Goal: Information Seeking & Learning: Learn about a topic

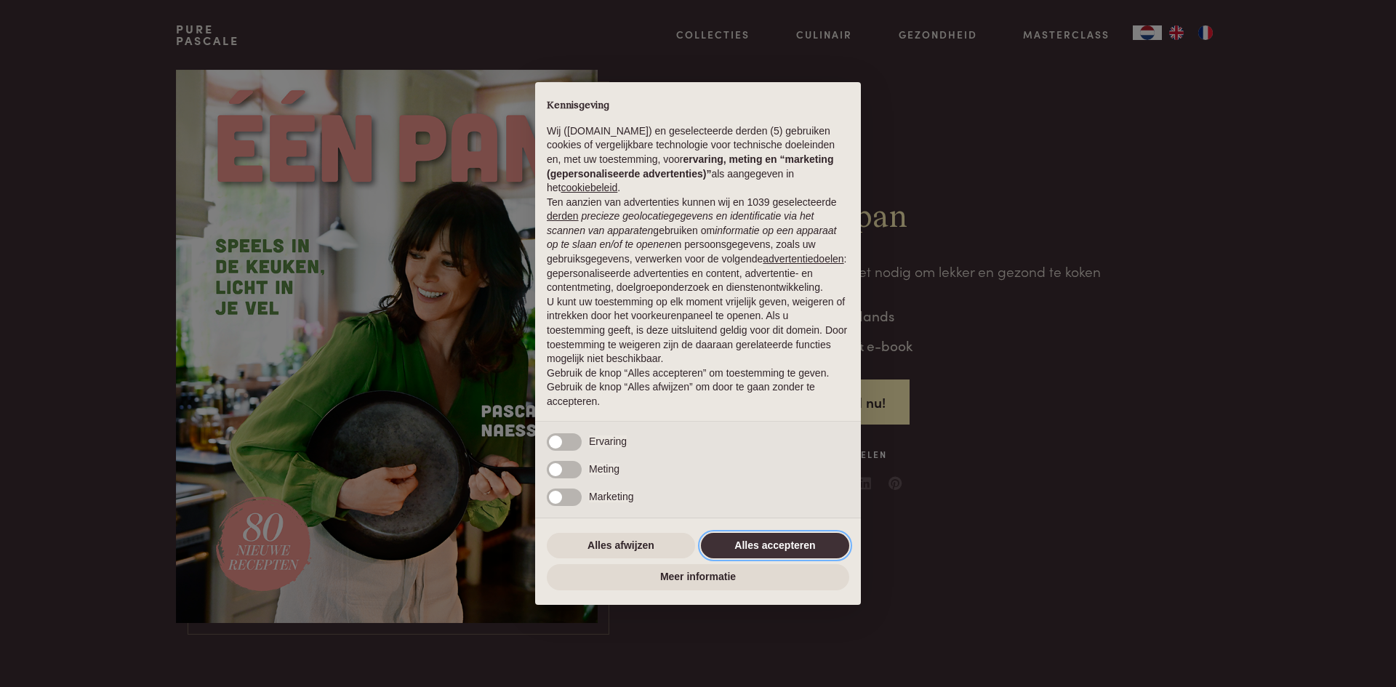
click at [745, 540] on button "Alles accepteren" at bounding box center [775, 546] width 148 height 26
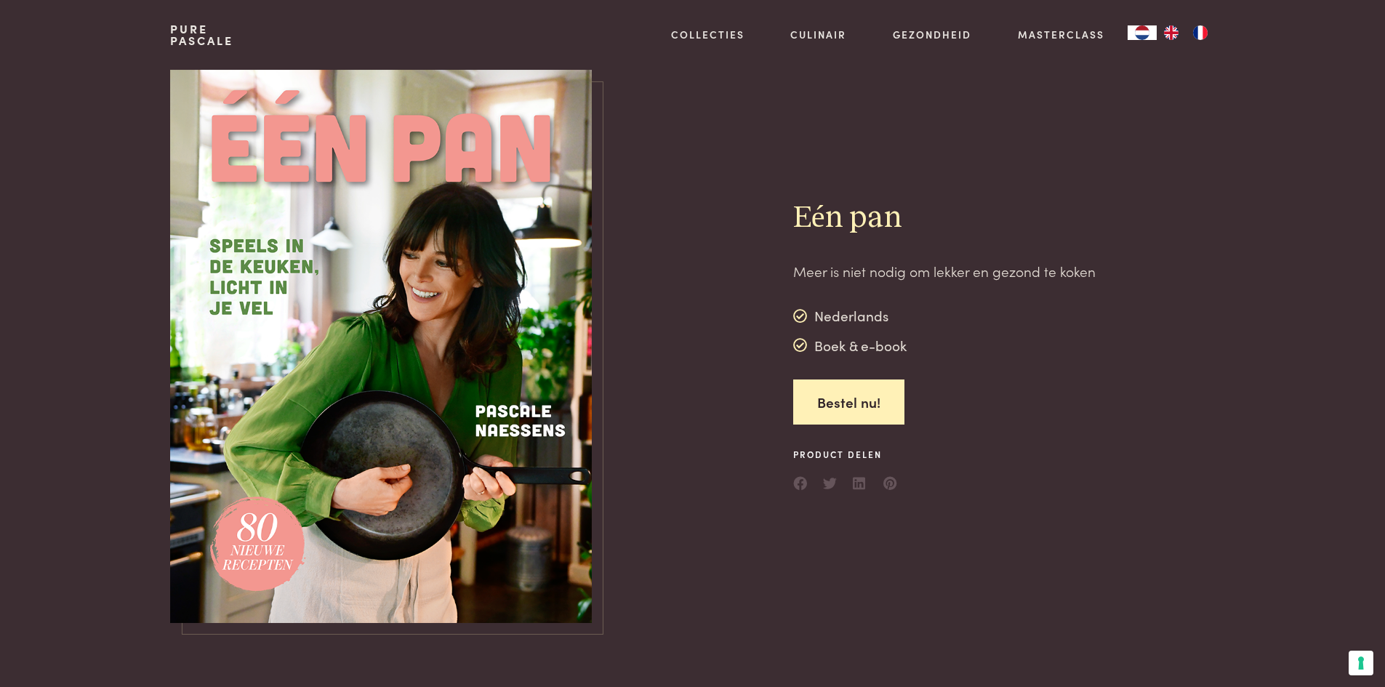
click at [428, 404] on img at bounding box center [381, 346] width 422 height 553
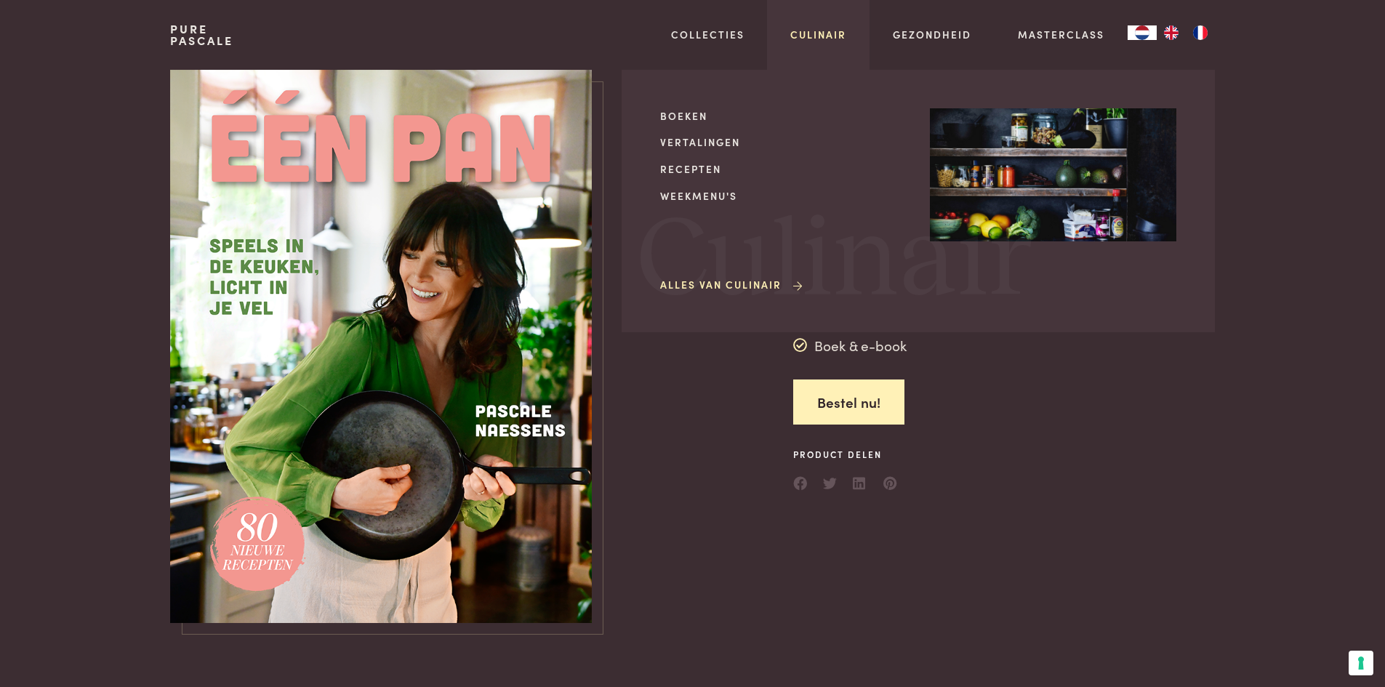
click at [825, 28] on link "Culinair" at bounding box center [818, 34] width 56 height 15
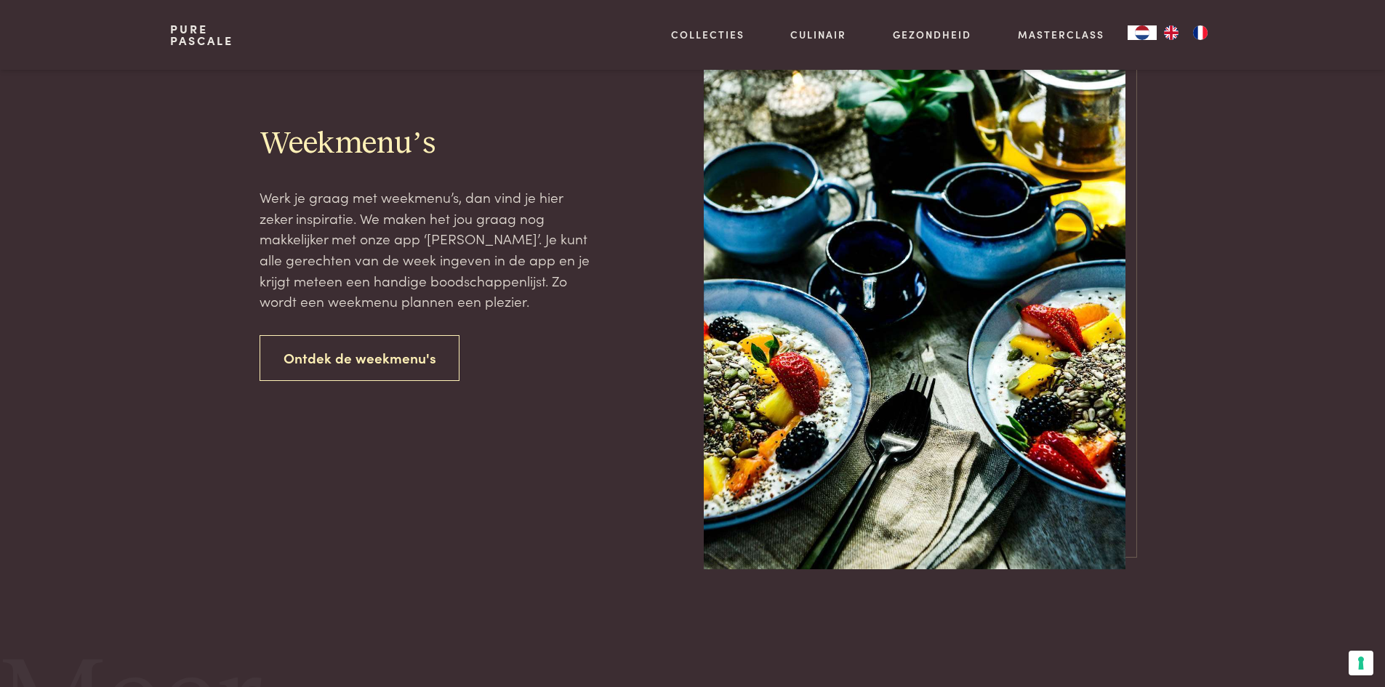
scroll to position [1846, 0]
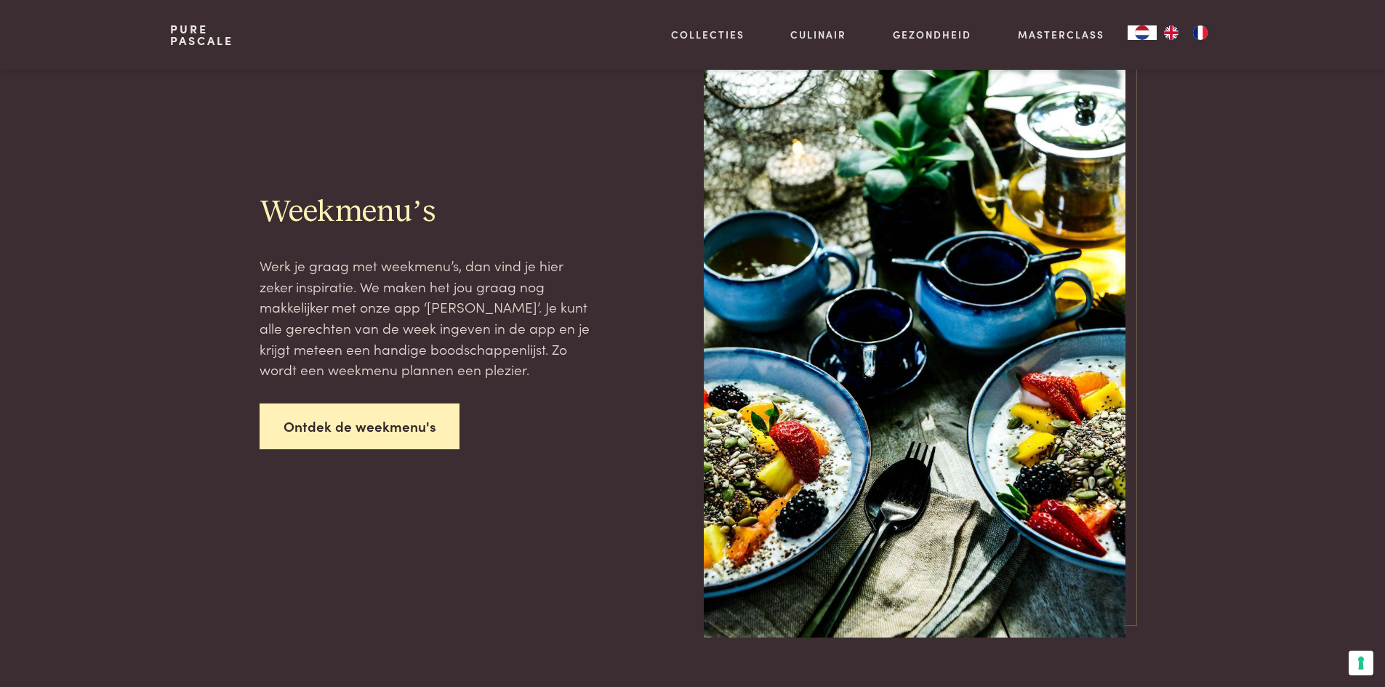
click at [351, 423] on link "Ontdek de weekmenu's" at bounding box center [360, 427] width 201 height 46
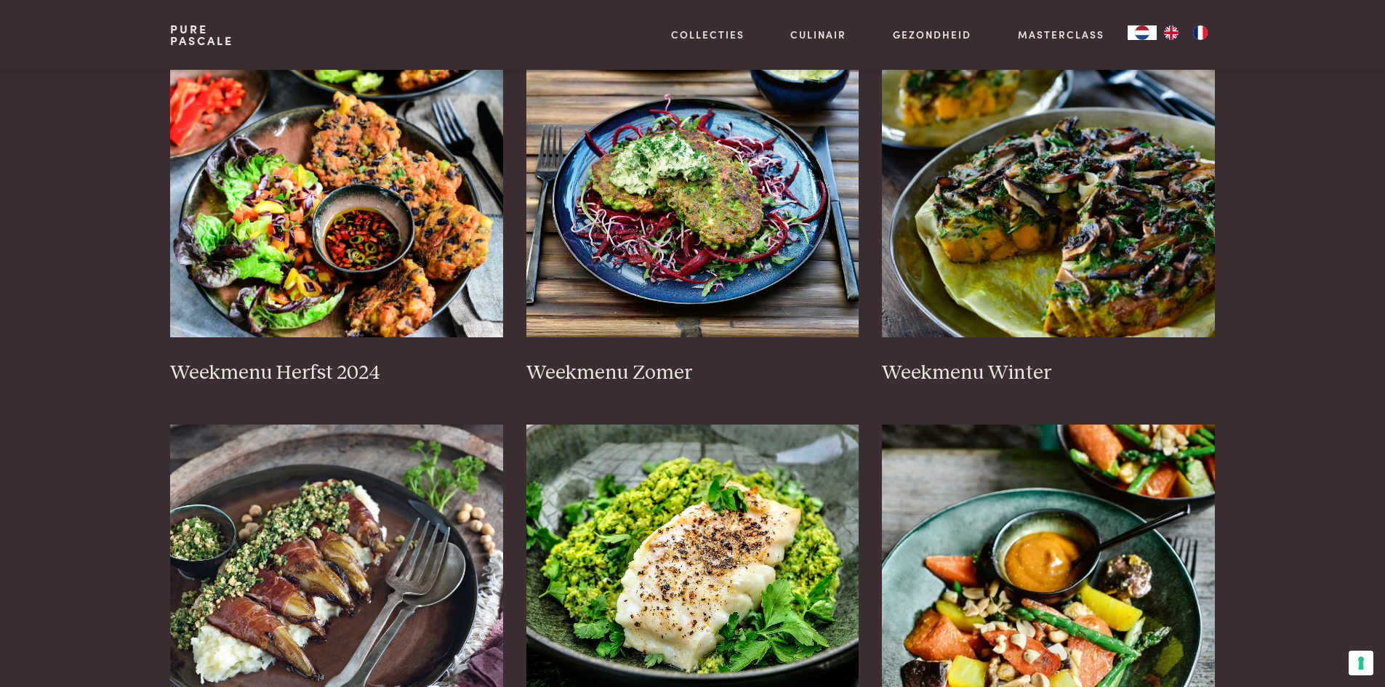
scroll to position [218, 0]
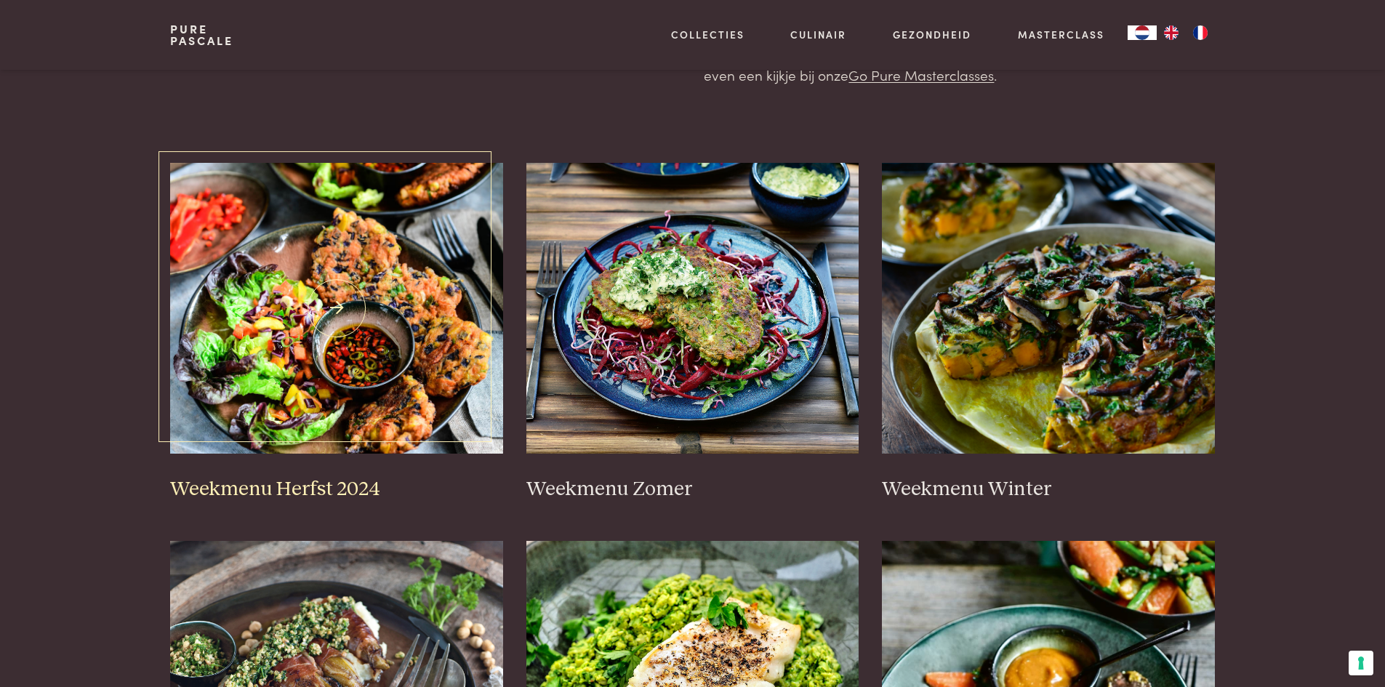
click at [337, 327] on img at bounding box center [336, 308] width 333 height 291
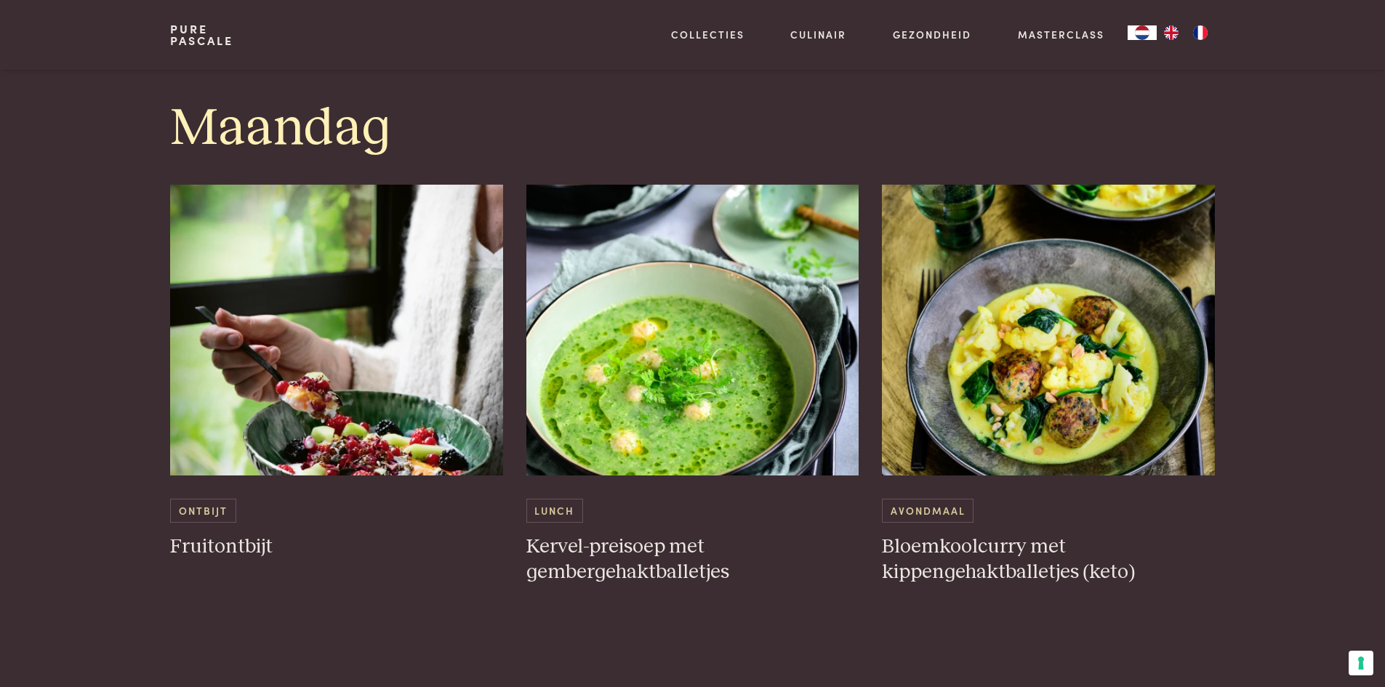
scroll to position [872, 0]
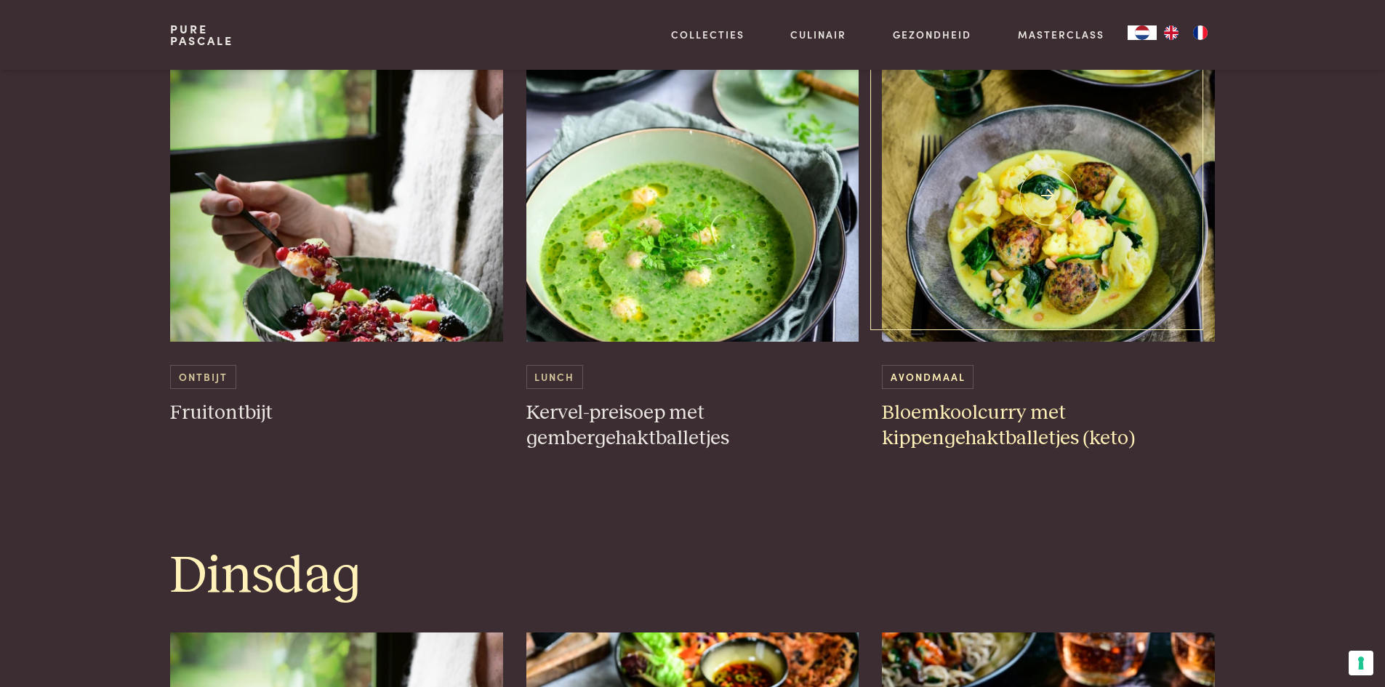
click at [1107, 295] on img at bounding box center [1048, 196] width 333 height 291
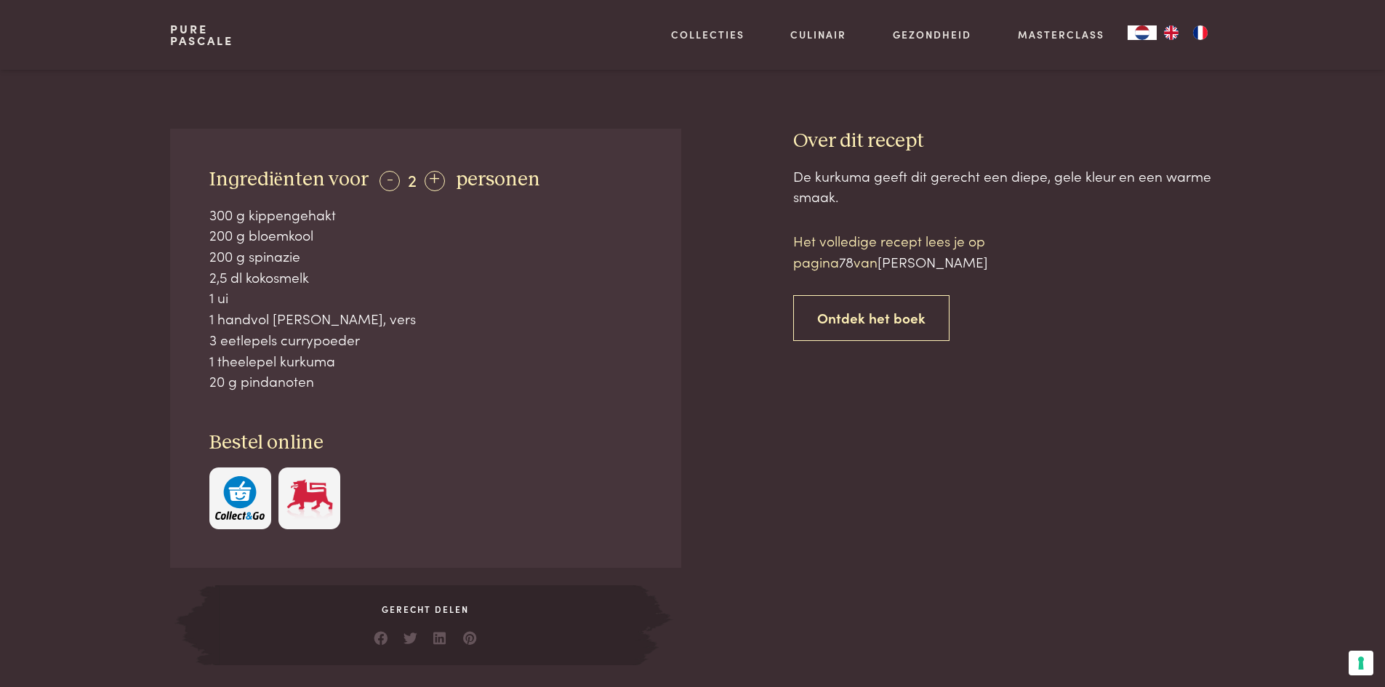
scroll to position [436, 0]
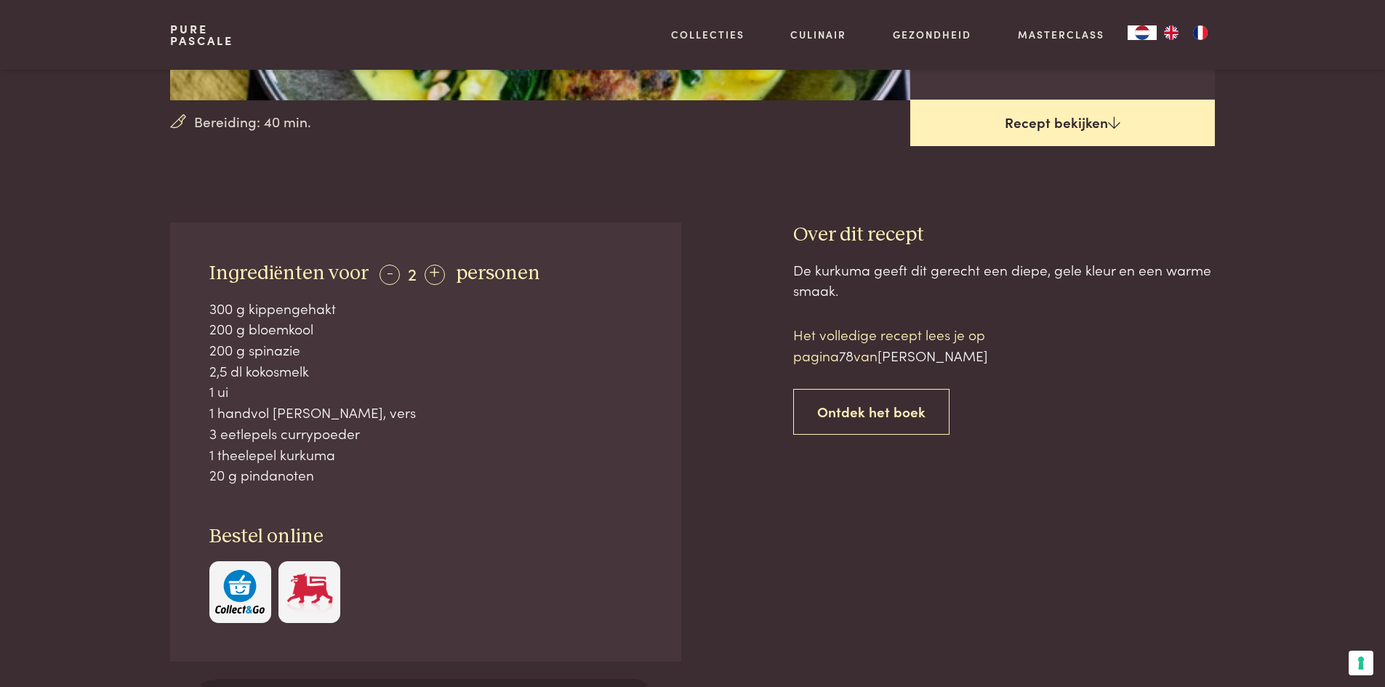
click at [1078, 121] on link "Recept bekijken" at bounding box center [1062, 123] width 305 height 47
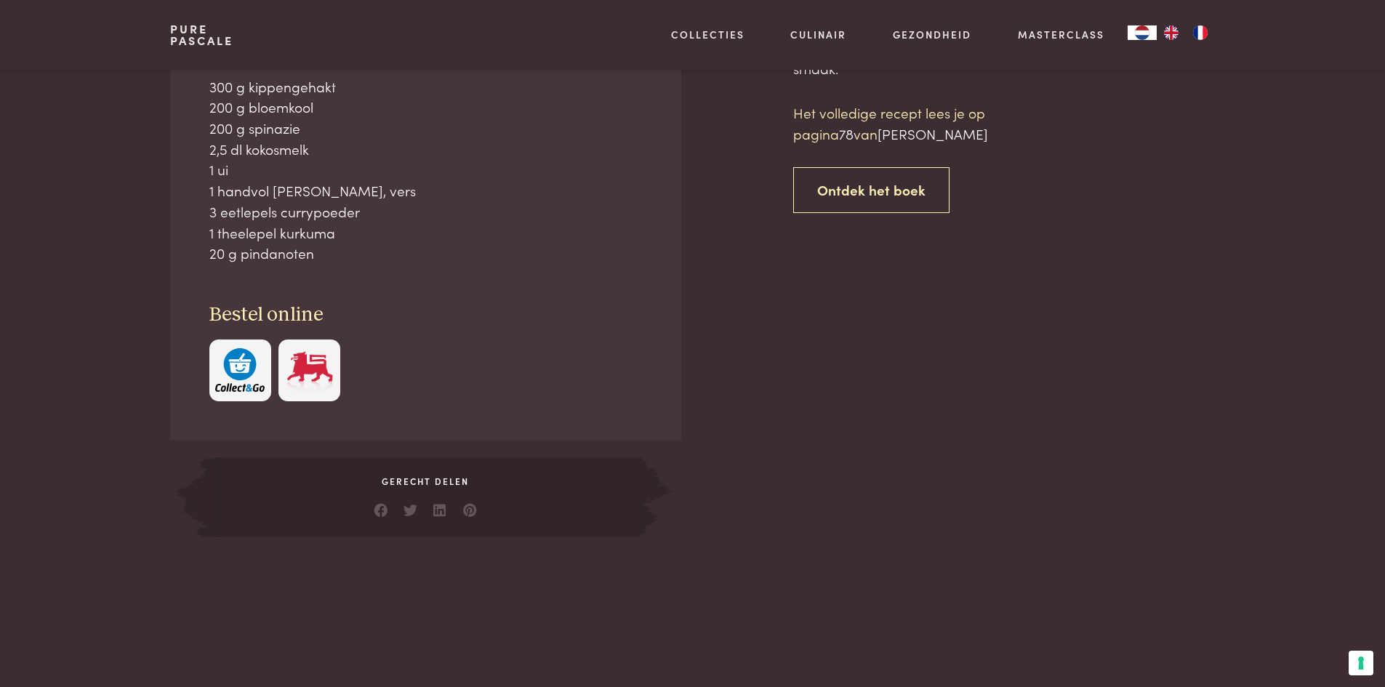
scroll to position [659, 0]
click at [862, 190] on link "Ontdek het boek" at bounding box center [871, 189] width 156 height 46
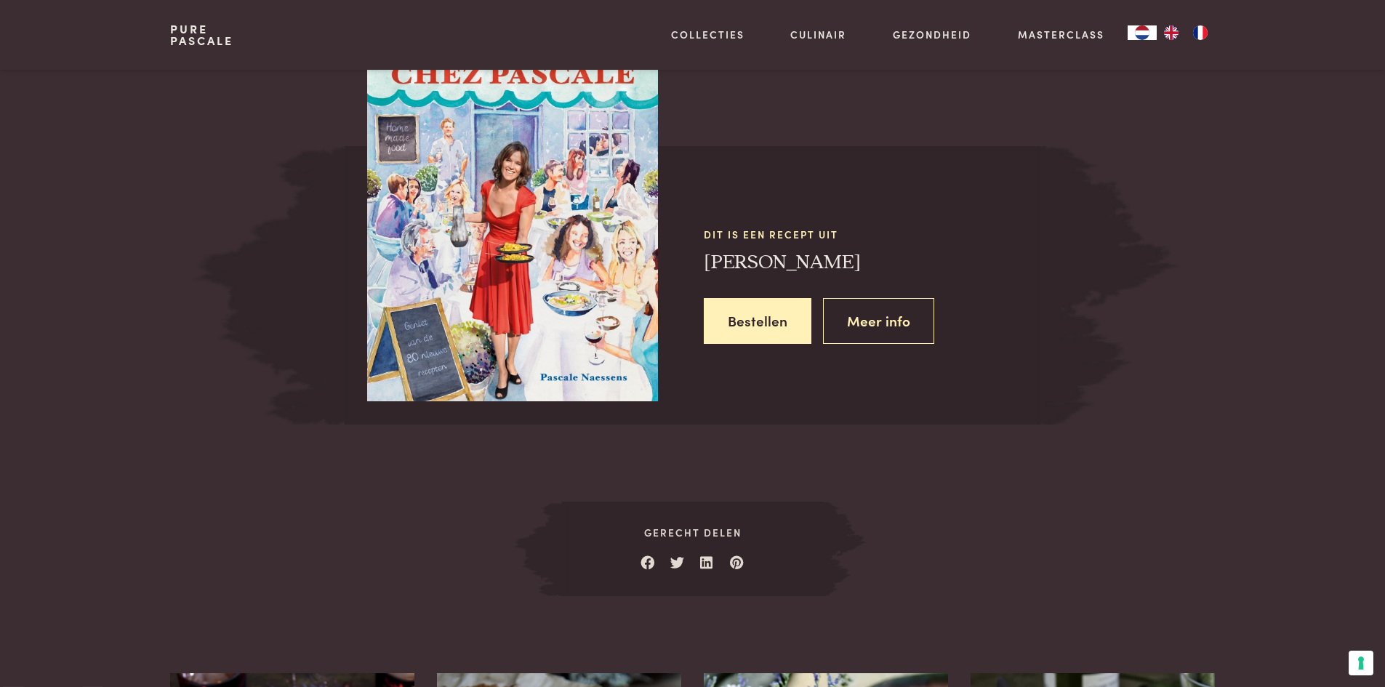
scroll to position [1350, 0]
click at [894, 322] on link "Meer info" at bounding box center [878, 320] width 111 height 46
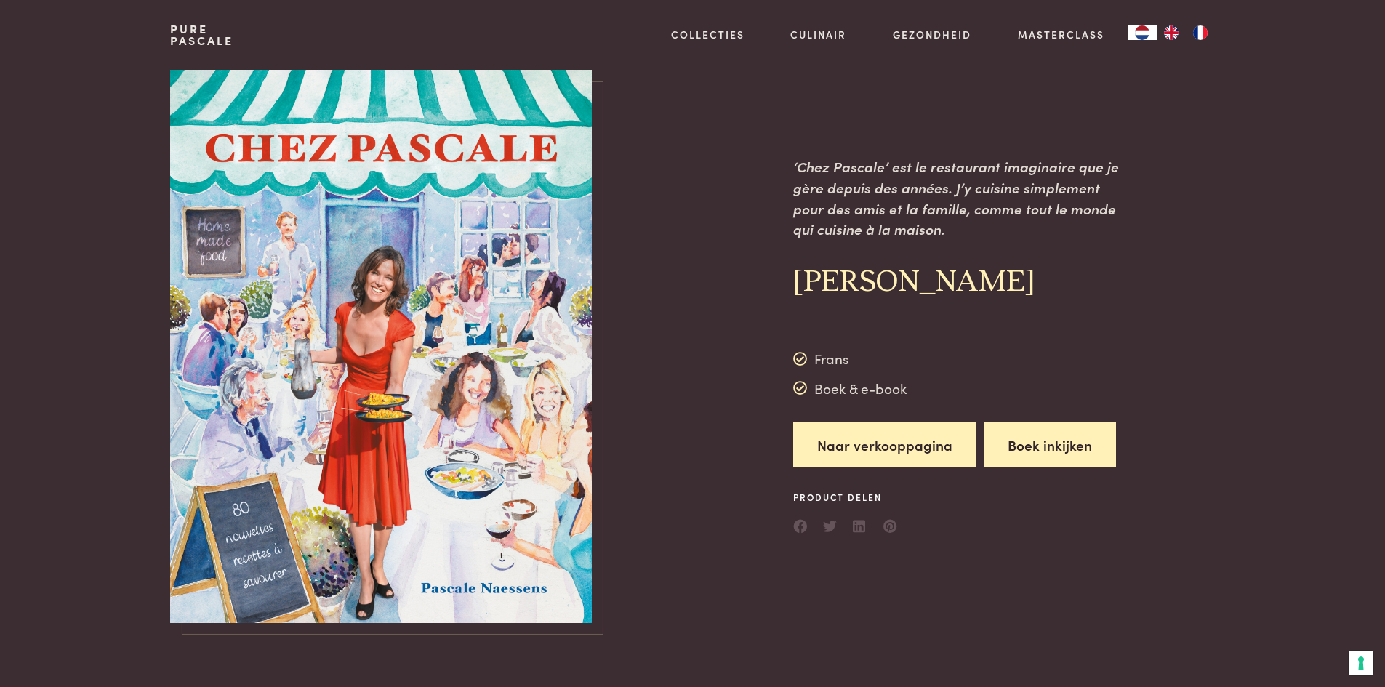
click at [1052, 439] on button "Boek inkijken" at bounding box center [1050, 445] width 132 height 46
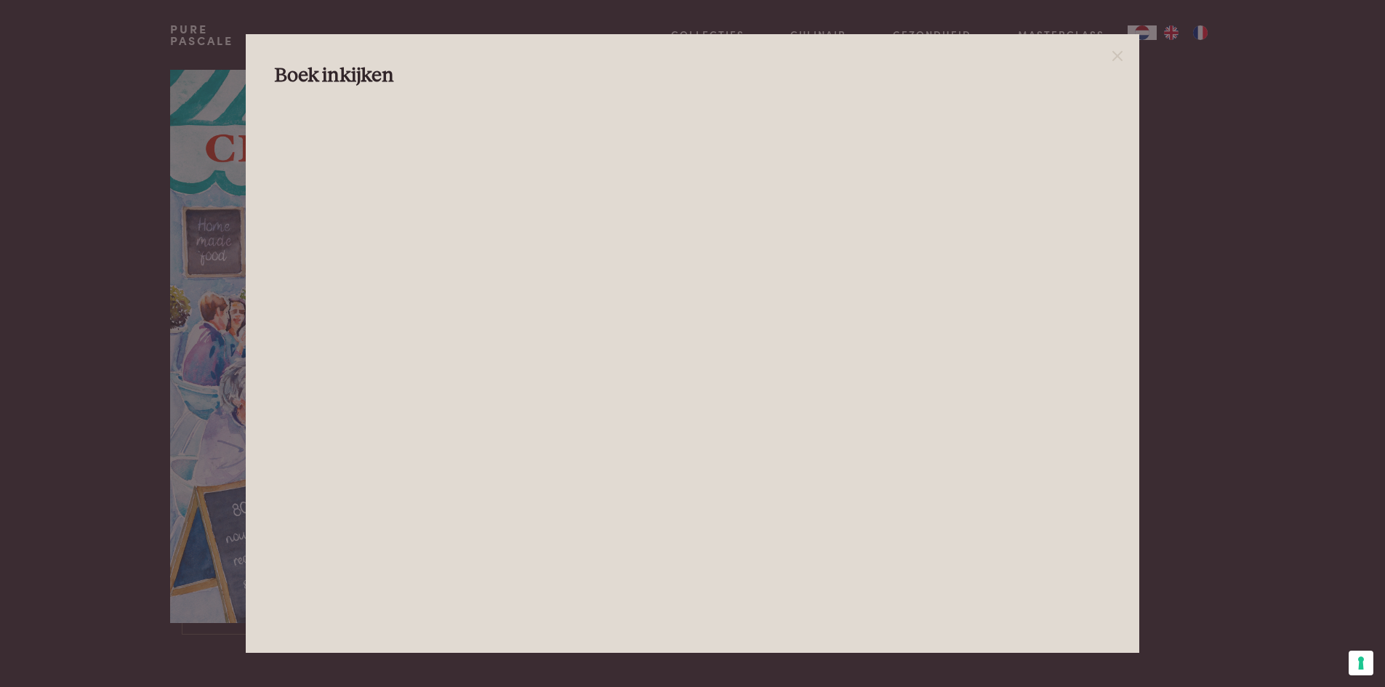
click at [1295, 470] on div at bounding box center [692, 343] width 1385 height 687
